Goal: Complete application form

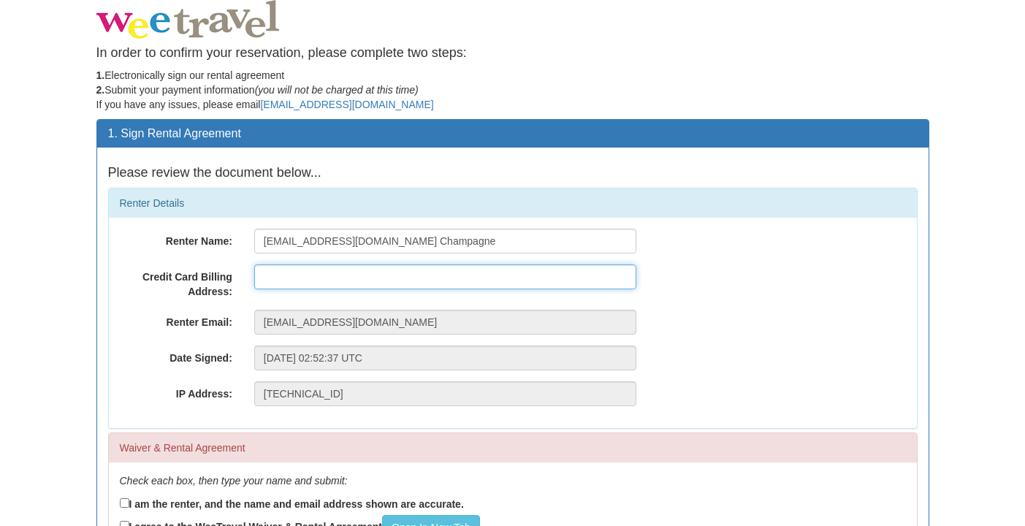
click at [447, 281] on input "text" at bounding box center [445, 277] width 382 height 25
type input "[STREET_ADDRESS]"
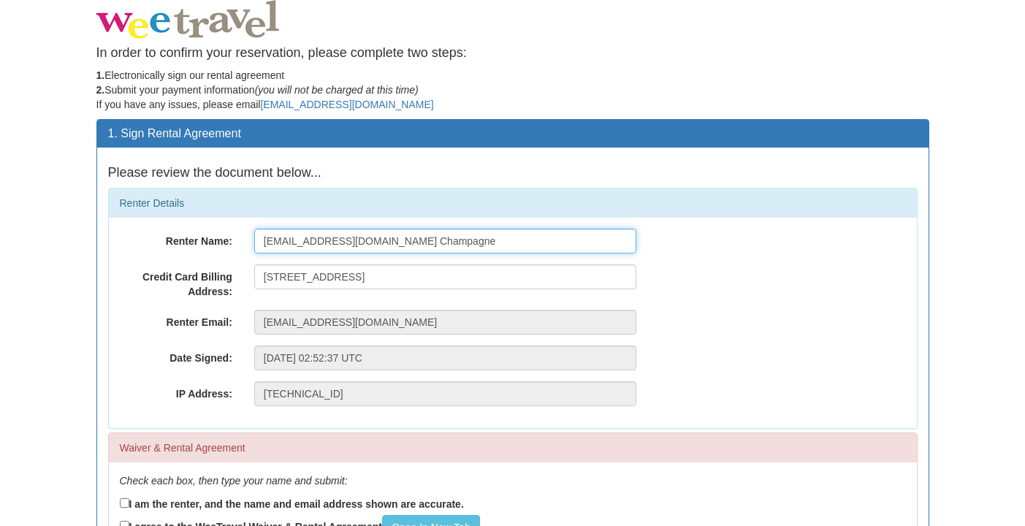
type input "[PERSON_NAME]"
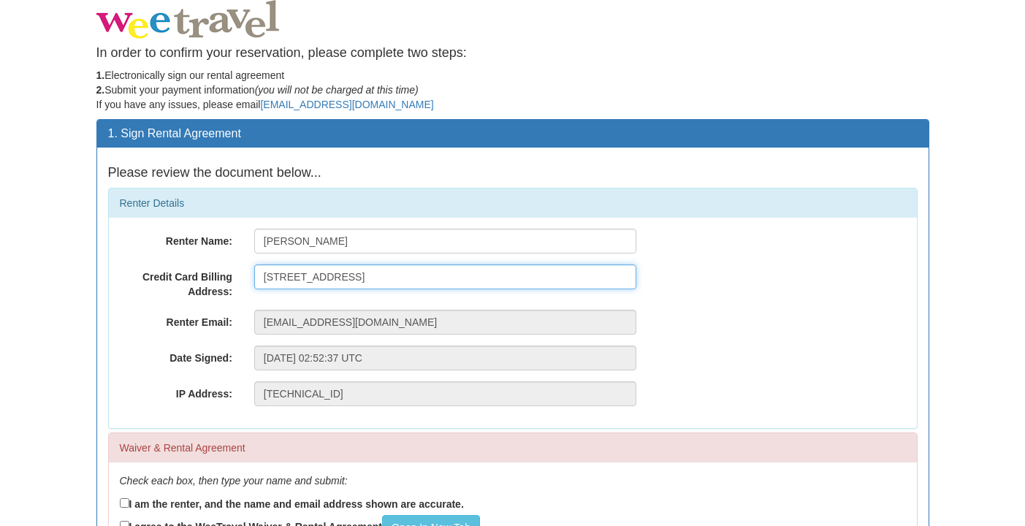
drag, startPoint x: 534, startPoint y: 262, endPoint x: 450, endPoint y: 279, distance: 85.7
click at [450, 279] on div "Renter Name: [PERSON_NAME] Credit Card Billing Address: [STREET_ADDRESS] Renter…" at bounding box center [513, 323] width 808 height 211
type input "[STREET_ADDRESS]"
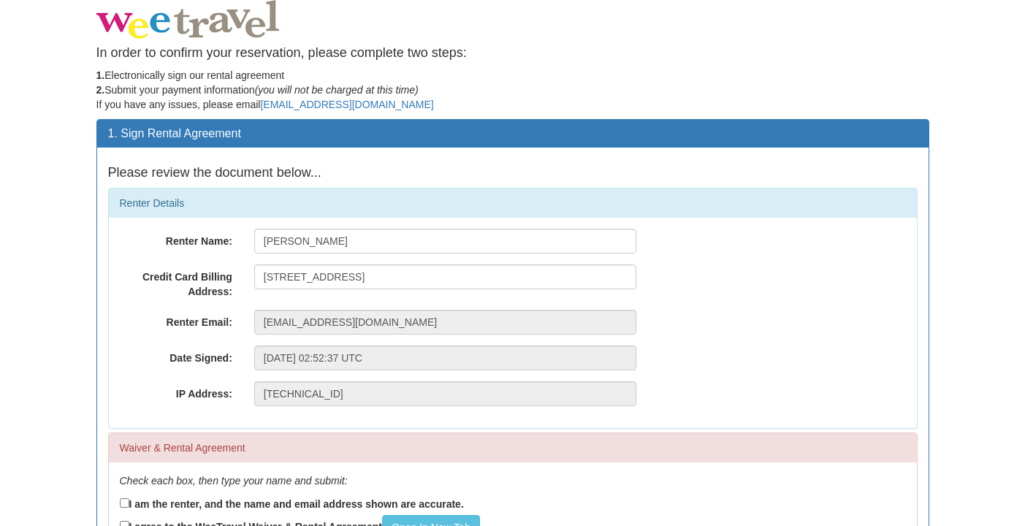
click at [786, 392] on div "IP Address: [TECHNICAL_ID]" at bounding box center [513, 394] width 808 height 25
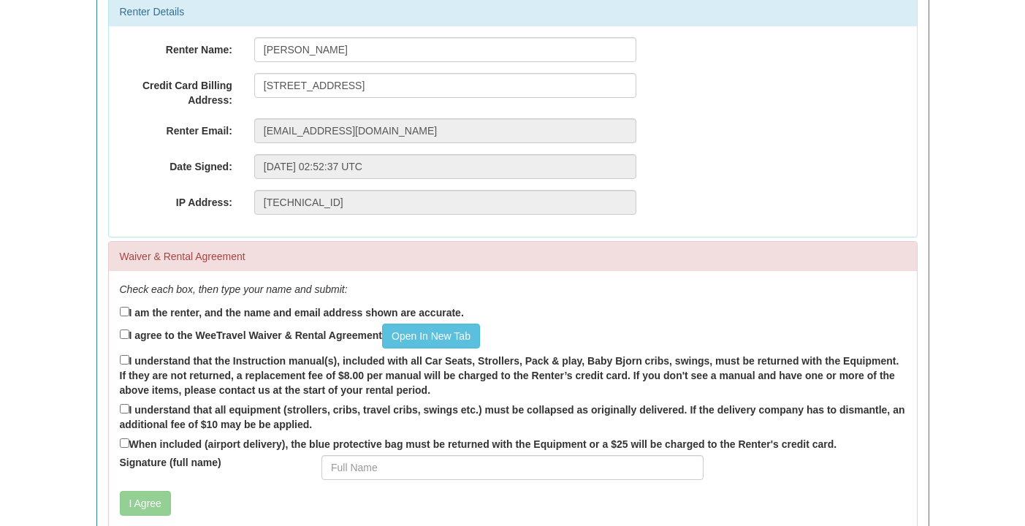
scroll to position [189, 0]
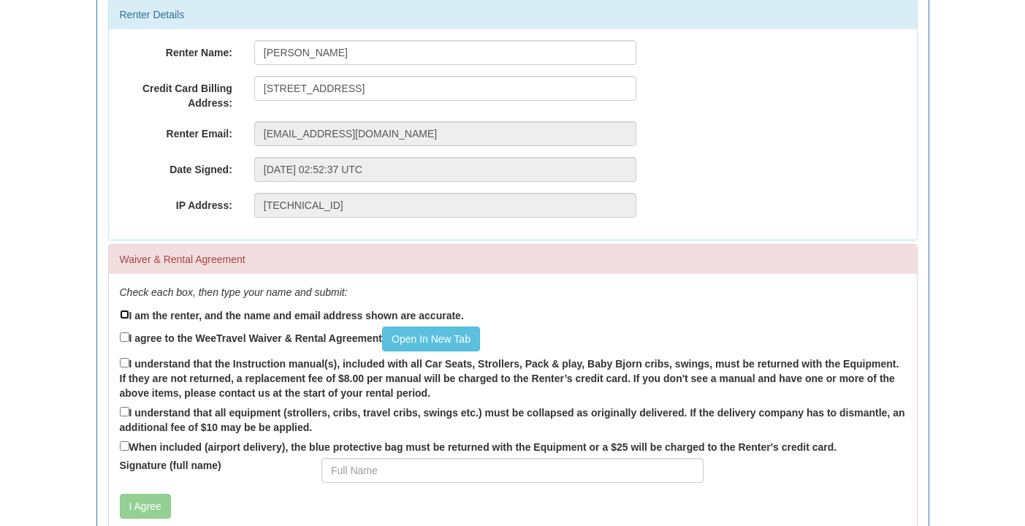
click at [126, 314] on input "I am the renter, and the name and email address shown are accurate." at bounding box center [125, 315] width 10 height 10
checkbox input "true"
click at [122, 335] on input "I agree to the WeeTravel Waiver & Rental Agreement Open In [GEOGRAPHIC_DATA]" at bounding box center [125, 338] width 10 height 10
checkbox input "true"
click at [122, 366] on input "I understand that the Instruction manual(s), included with all Car Seats, Strol…" at bounding box center [125, 363] width 10 height 10
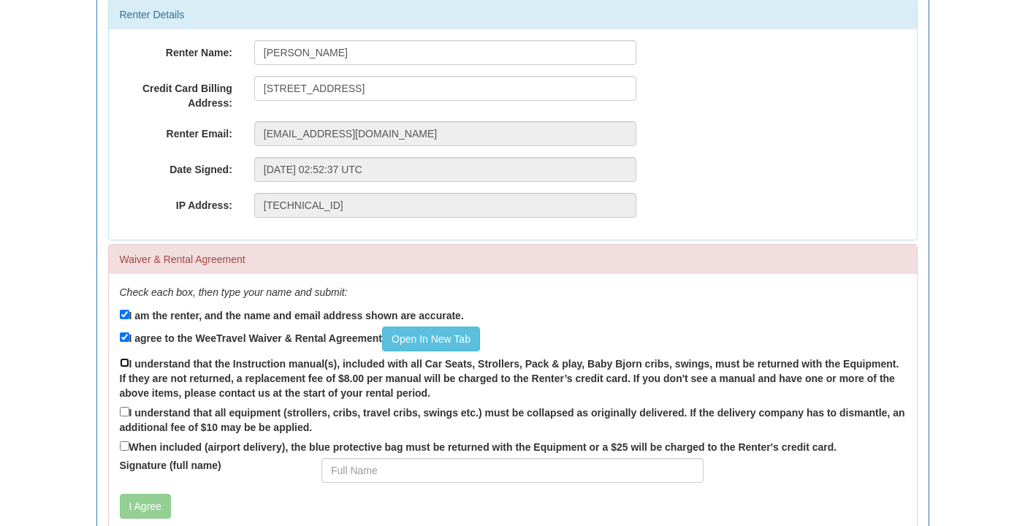
checkbox input "true"
click at [123, 409] on input "I understand that all equipment (strollers, cribs, travel cribs, swings etc.) m…" at bounding box center [125, 412] width 10 height 10
checkbox input "true"
click at [128, 445] on input "When included (airport delivery), the blue protective bag must be returned with…" at bounding box center [125, 446] width 10 height 10
checkbox input "true"
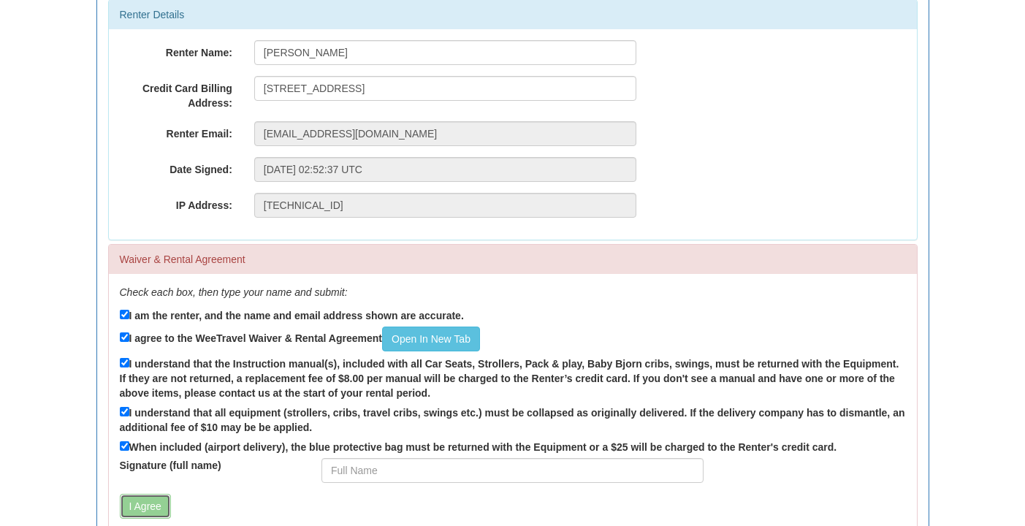
click at [133, 498] on button "I Agree" at bounding box center [145, 506] width 51 height 25
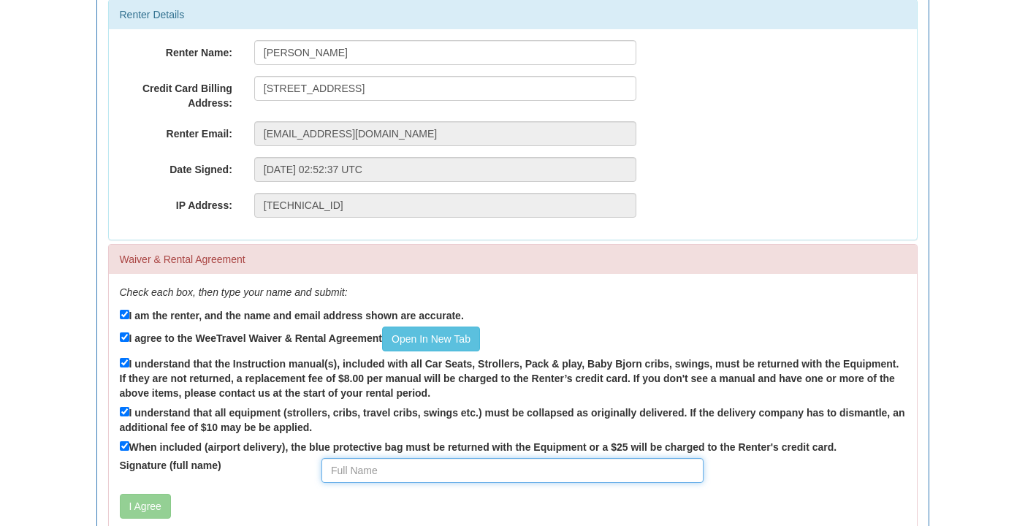
scroll to position [273, 0]
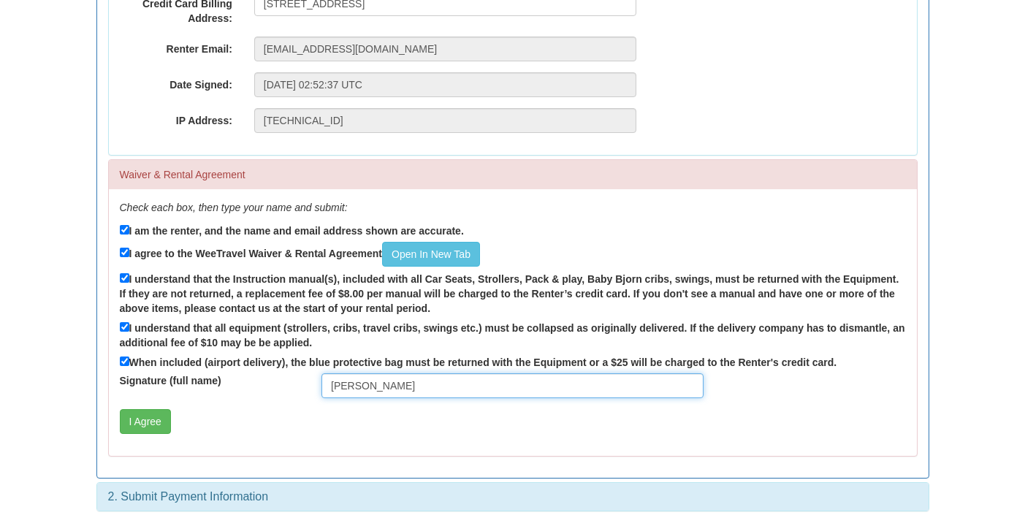
click at [530, 386] on input "[PERSON_NAME]" at bounding box center [513, 385] width 382 height 25
type input "[PERSON_NAME]"
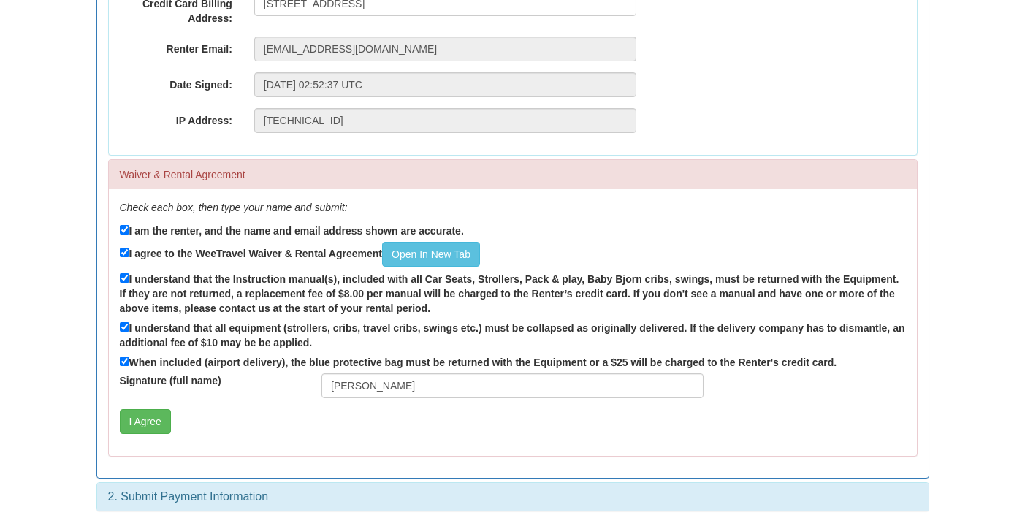
click at [607, 361] on label "When included (airport delivery), the blue protective bag must be returned with…" at bounding box center [479, 362] width 718 height 16
click at [129, 361] on input "When included (airport delivery), the blue protective bag must be returned with…" at bounding box center [125, 362] width 10 height 10
click at [129, 359] on label "When included (airport delivery), the blue protective bag must be returned with…" at bounding box center [479, 362] width 718 height 16
click at [129, 359] on input "When included (airport delivery), the blue protective bag must be returned with…" at bounding box center [125, 362] width 10 height 10
checkbox input "true"
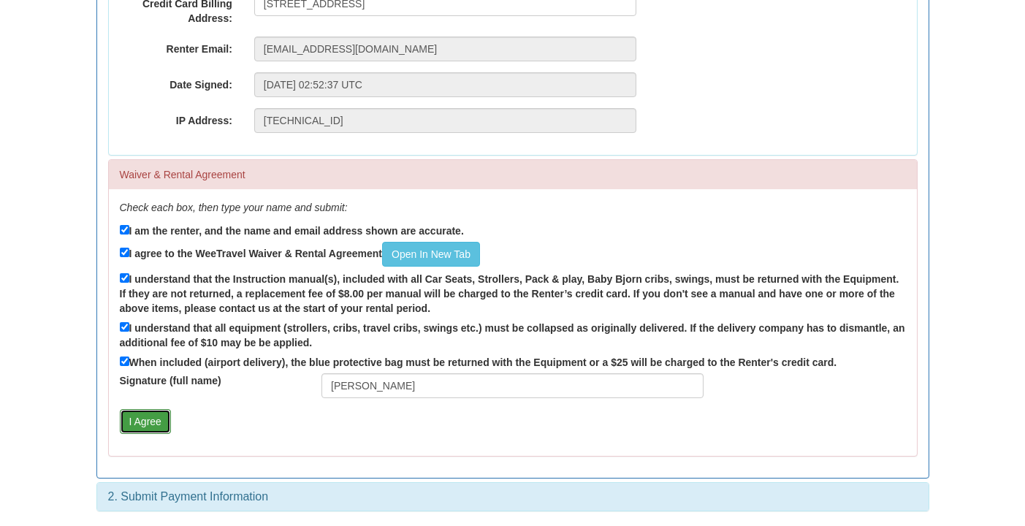
click at [138, 423] on button "I Agree" at bounding box center [145, 421] width 51 height 25
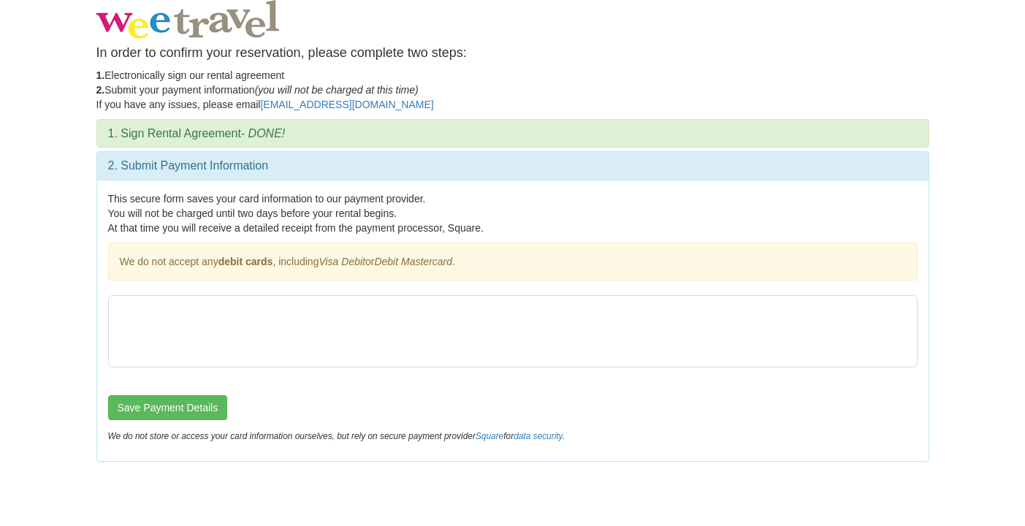
scroll to position [0, 0]
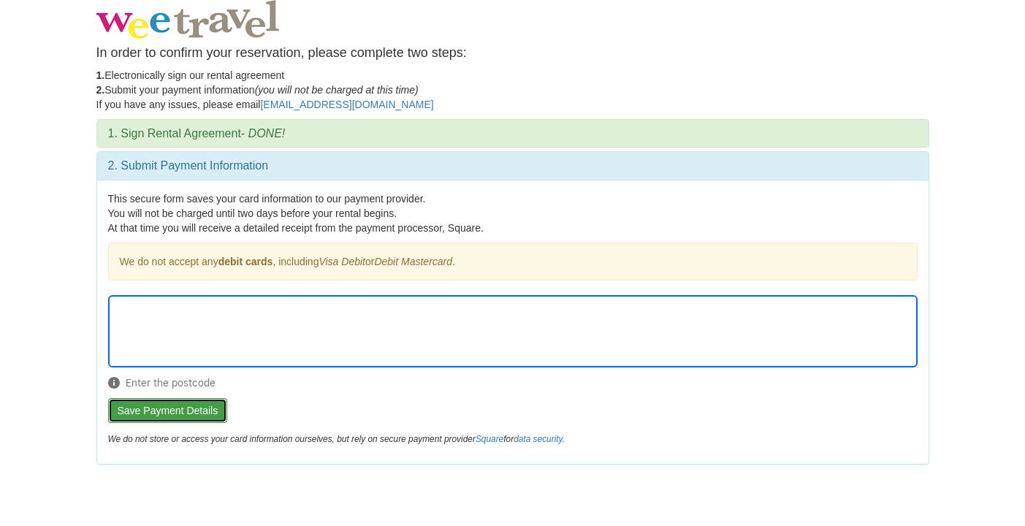
click at [204, 406] on button "Save Payment Details" at bounding box center [168, 410] width 120 height 25
